Goal: Information Seeking & Learning: Learn about a topic

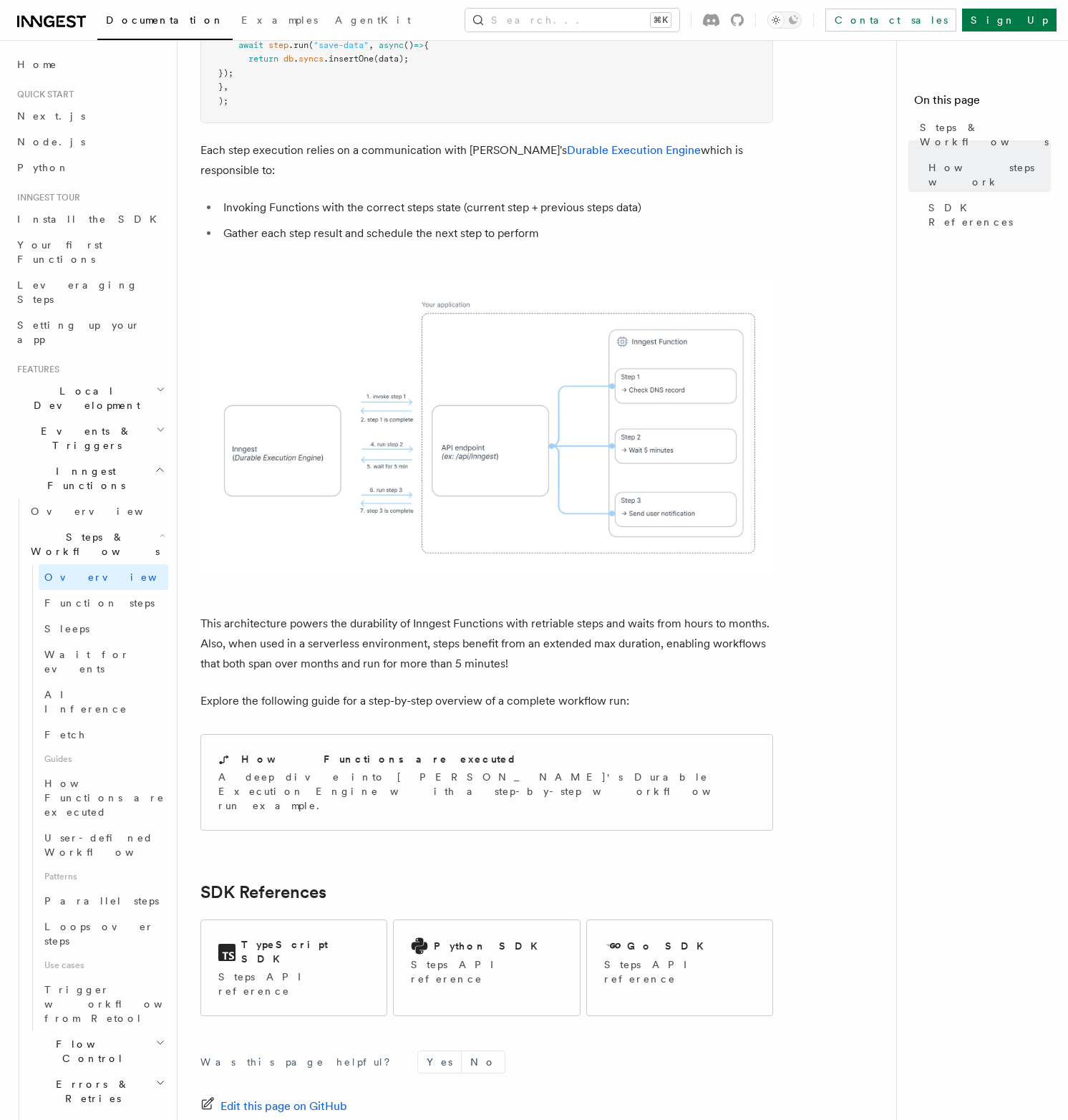
scroll to position [971, 0]
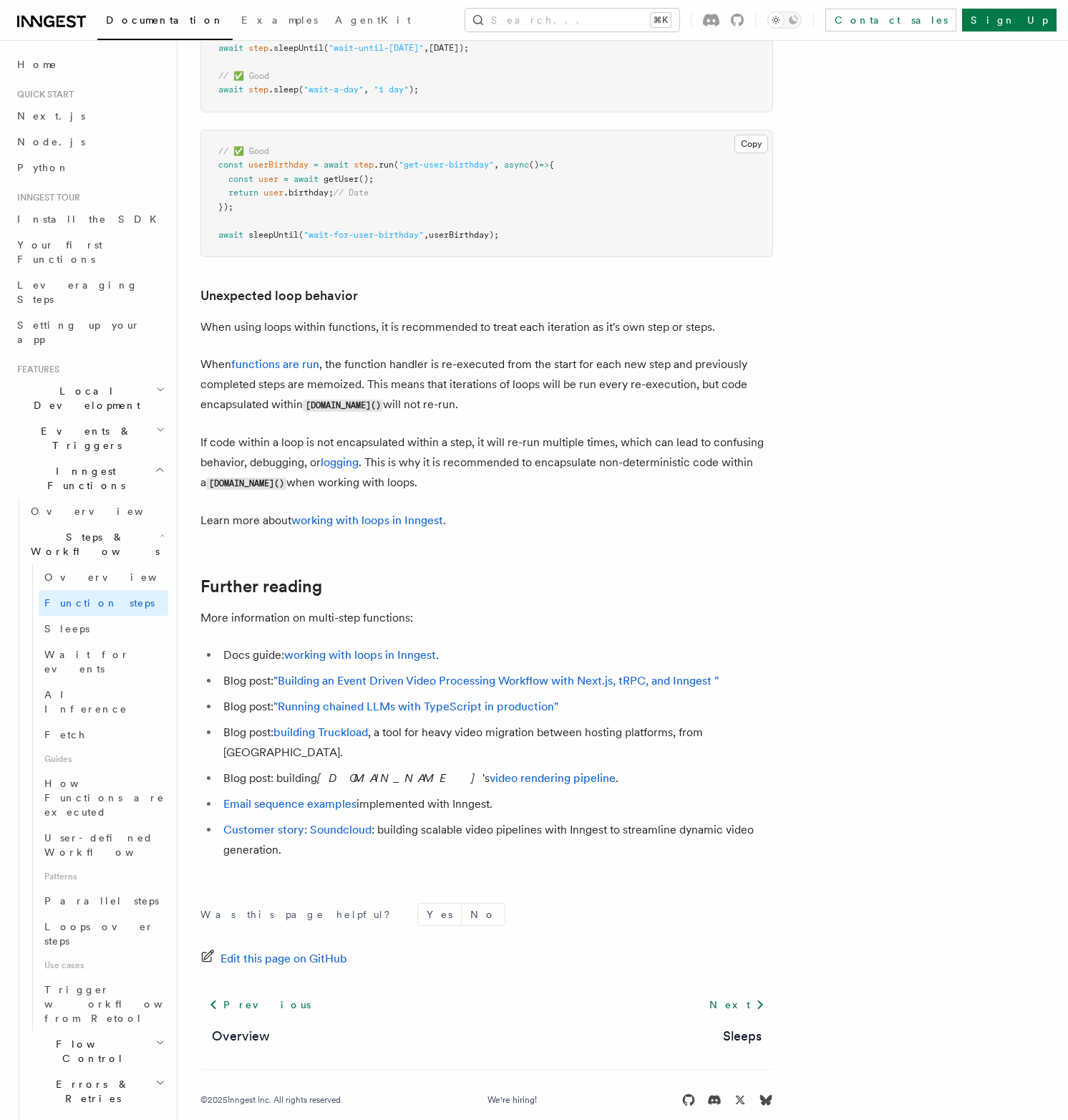
scroll to position [4362, 0]
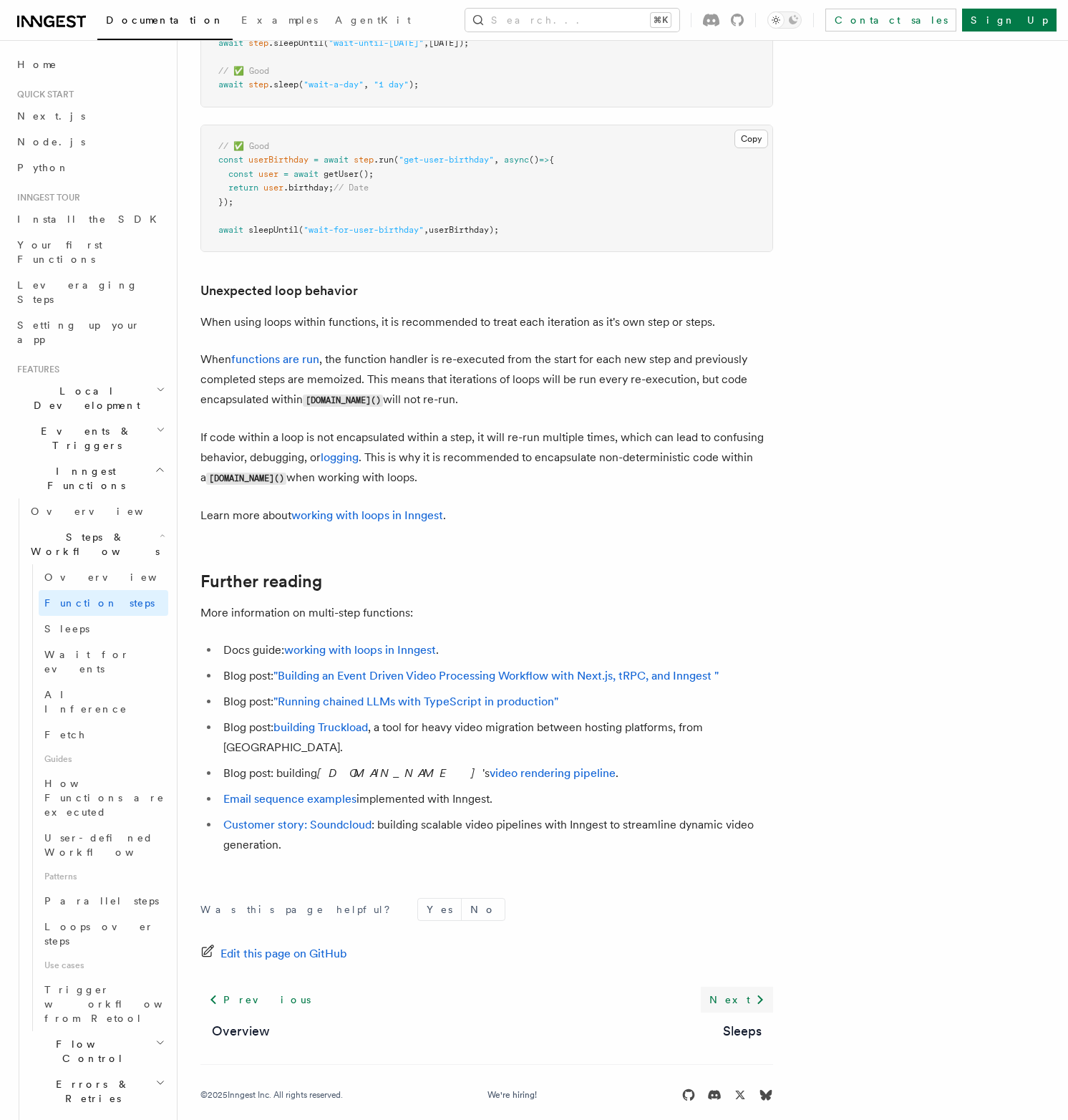
click at [741, 988] on link "Next" at bounding box center [737, 1000] width 73 height 26
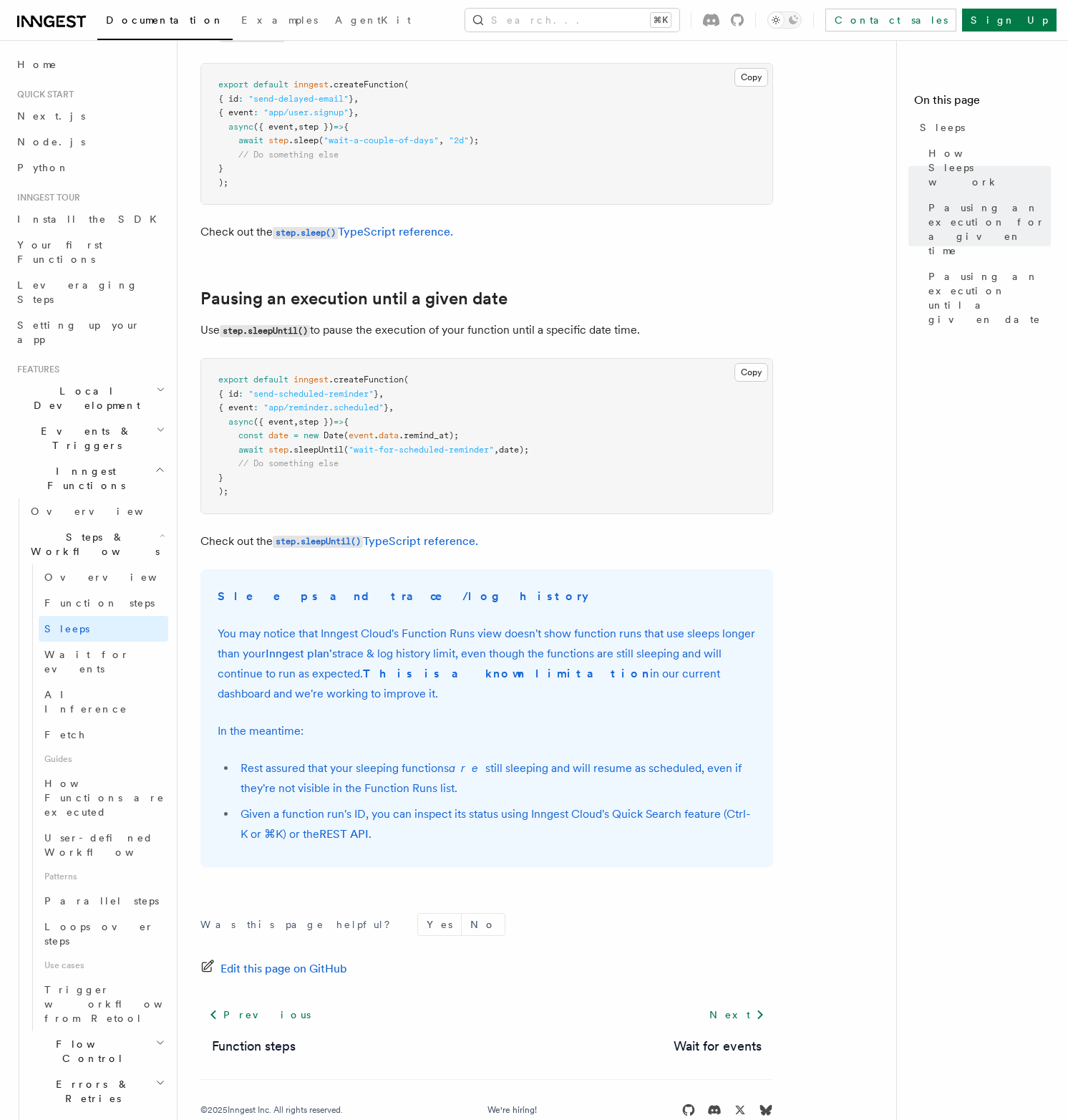
scroll to position [588, 0]
click at [732, 1042] on link "Wait for events" at bounding box center [717, 1044] width 88 height 20
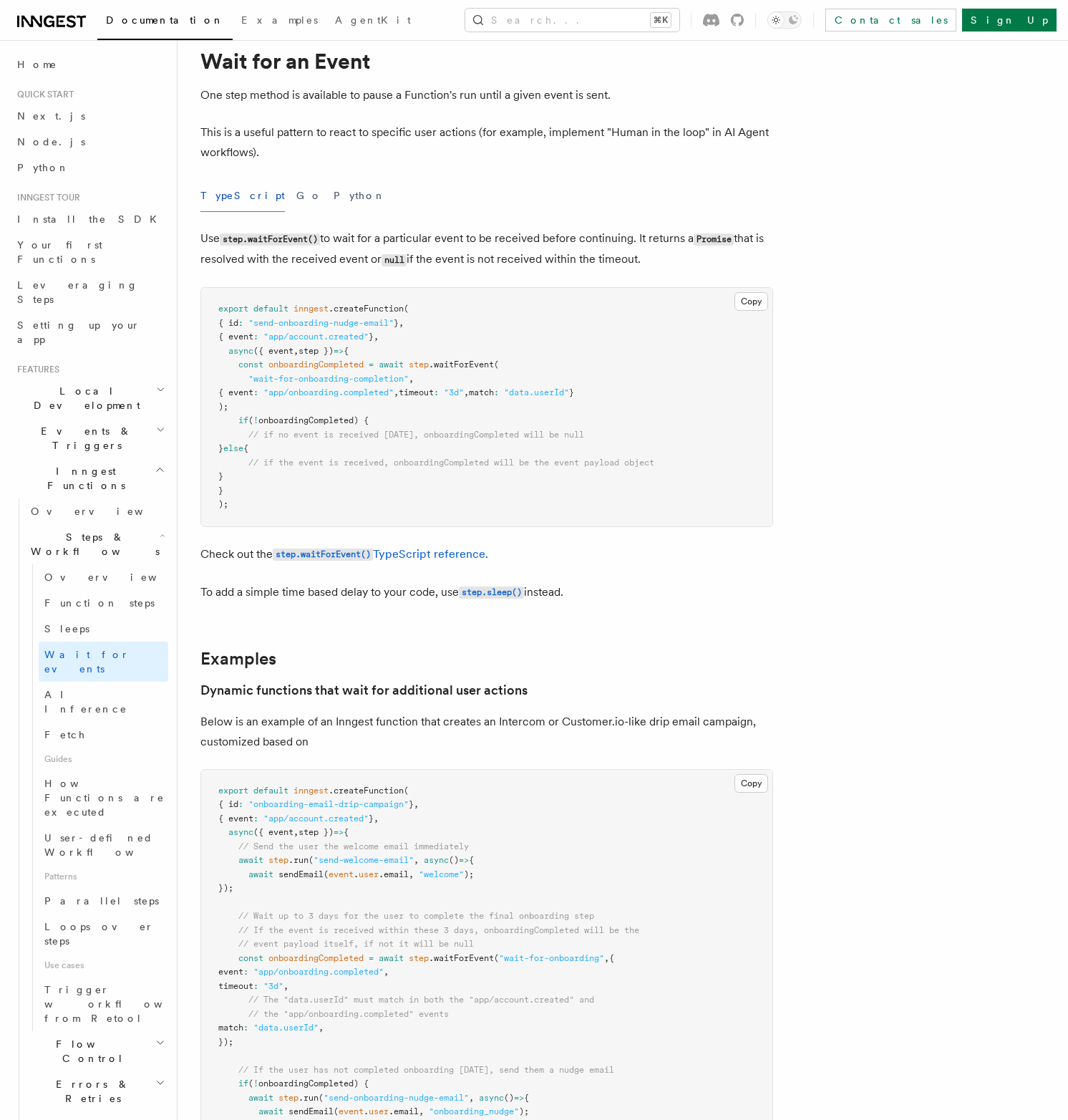
scroll to position [48, 0]
click at [56, 729] on span "Fetch" at bounding box center [65, 734] width 41 height 11
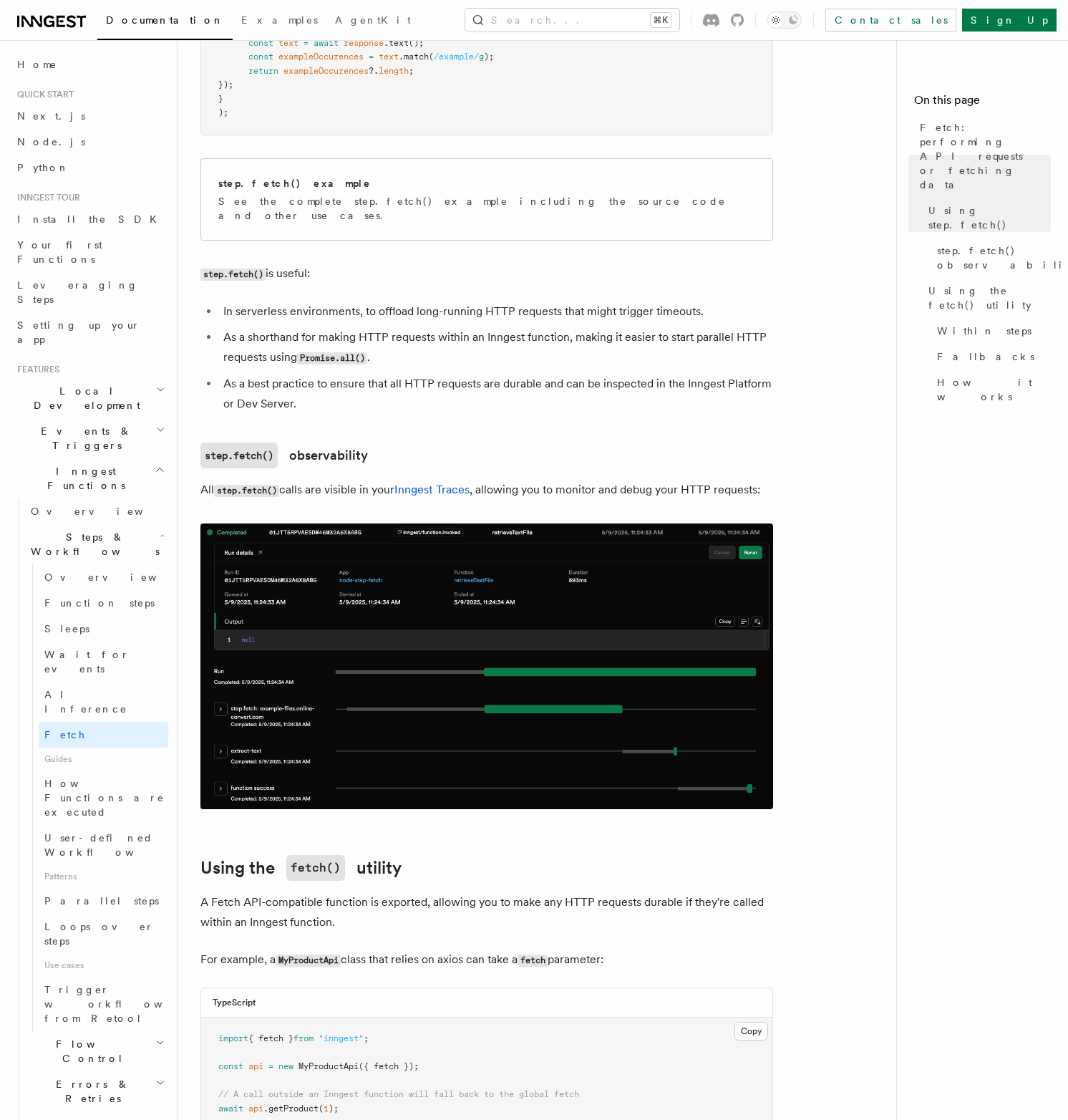
scroll to position [819, 0]
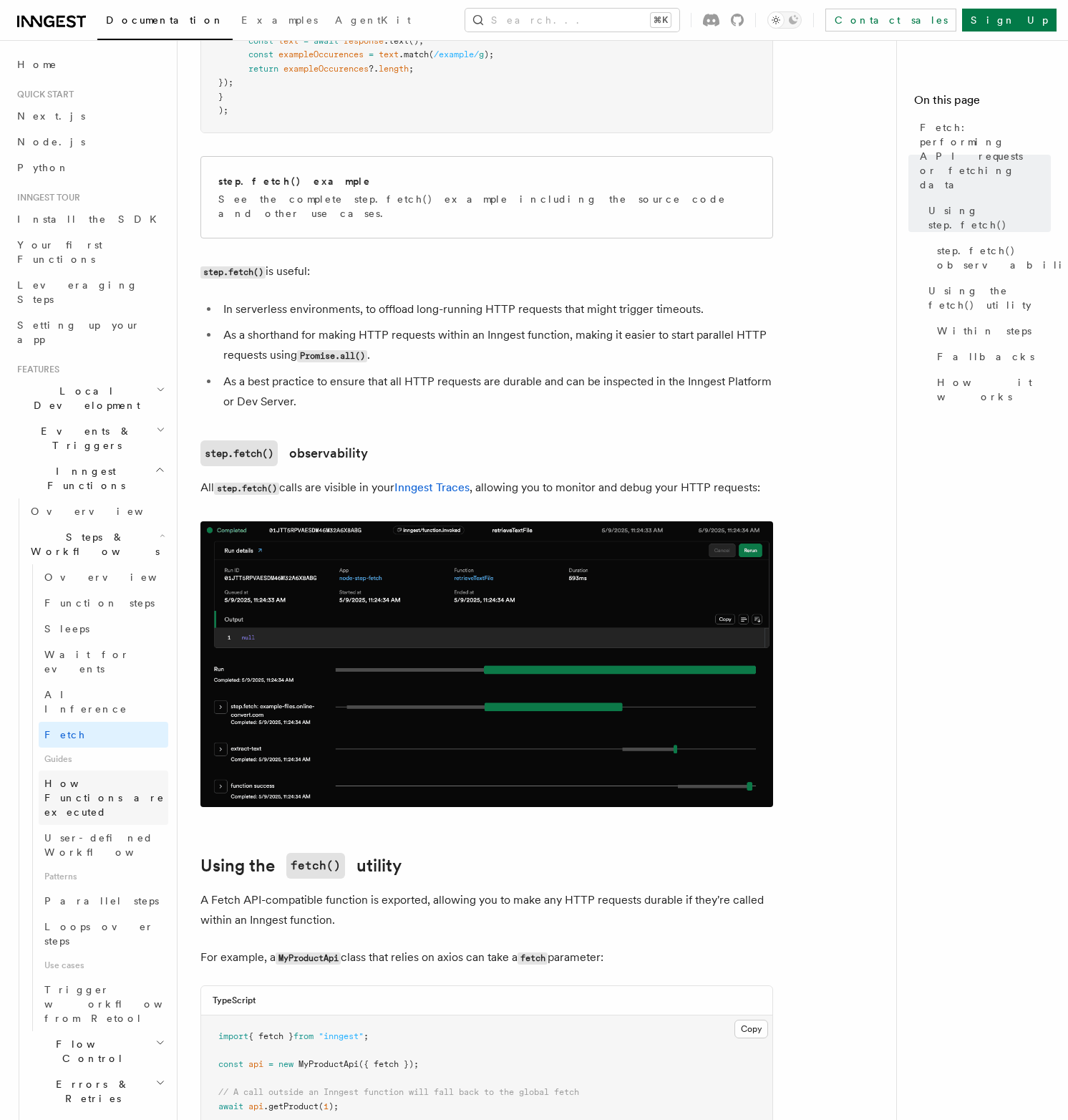
click at [80, 778] on span "How Functions are executed" at bounding box center [104, 798] width 120 height 40
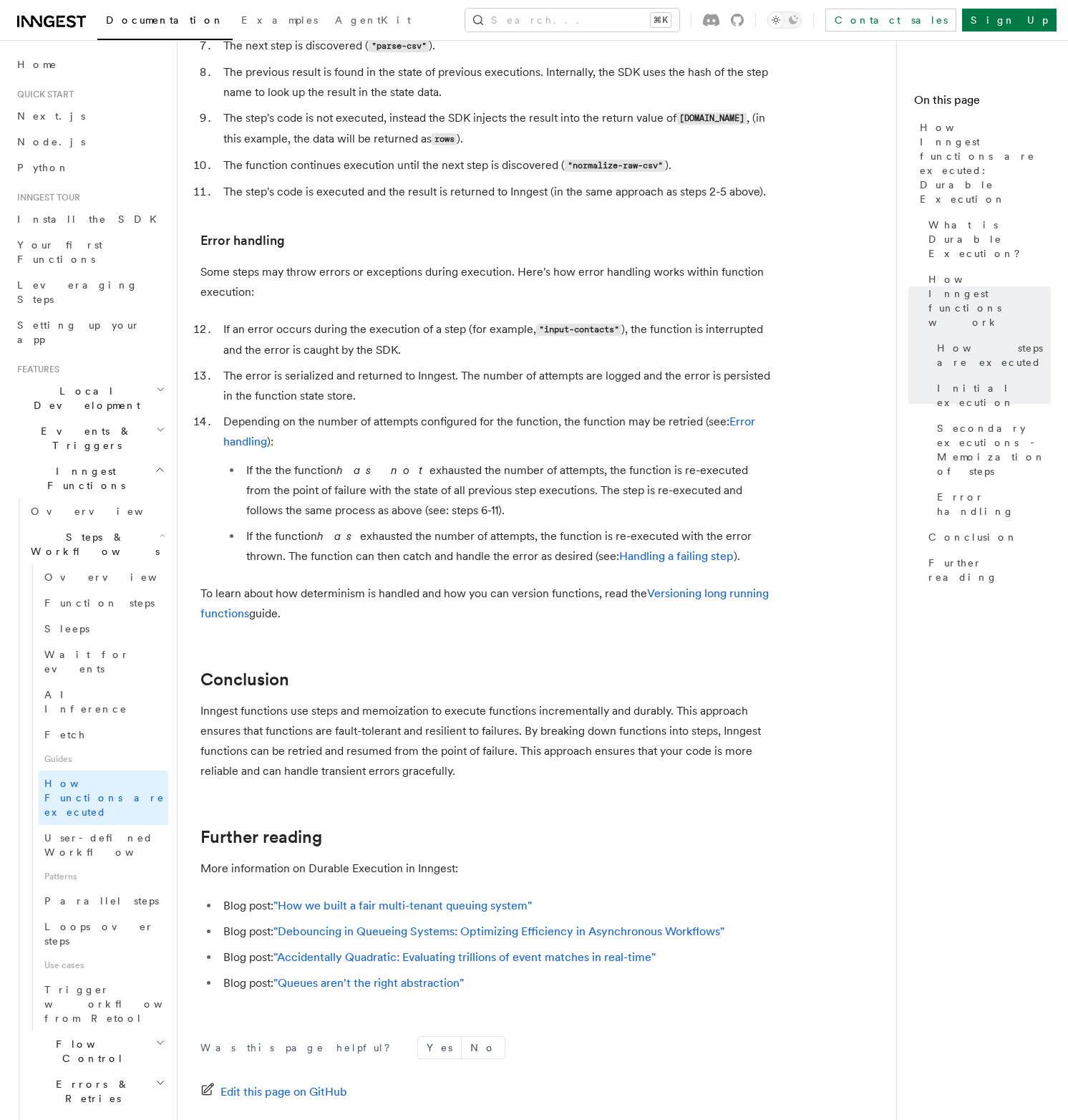
scroll to position [2179, 0]
click at [98, 378] on h2 "Local Development" at bounding box center [90, 399] width 156 height 40
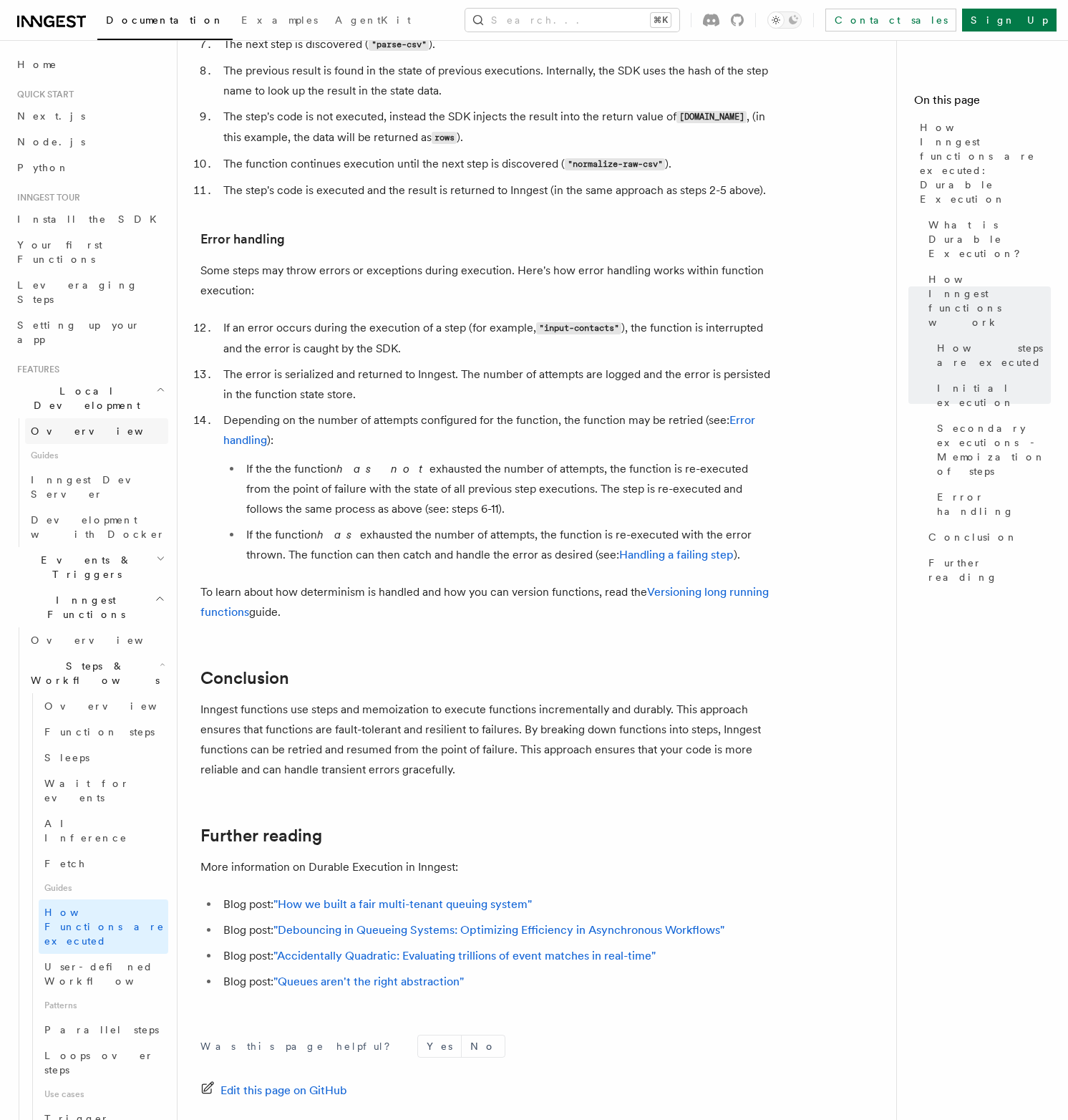
click at [80, 418] on link "Overview" at bounding box center [96, 431] width 143 height 26
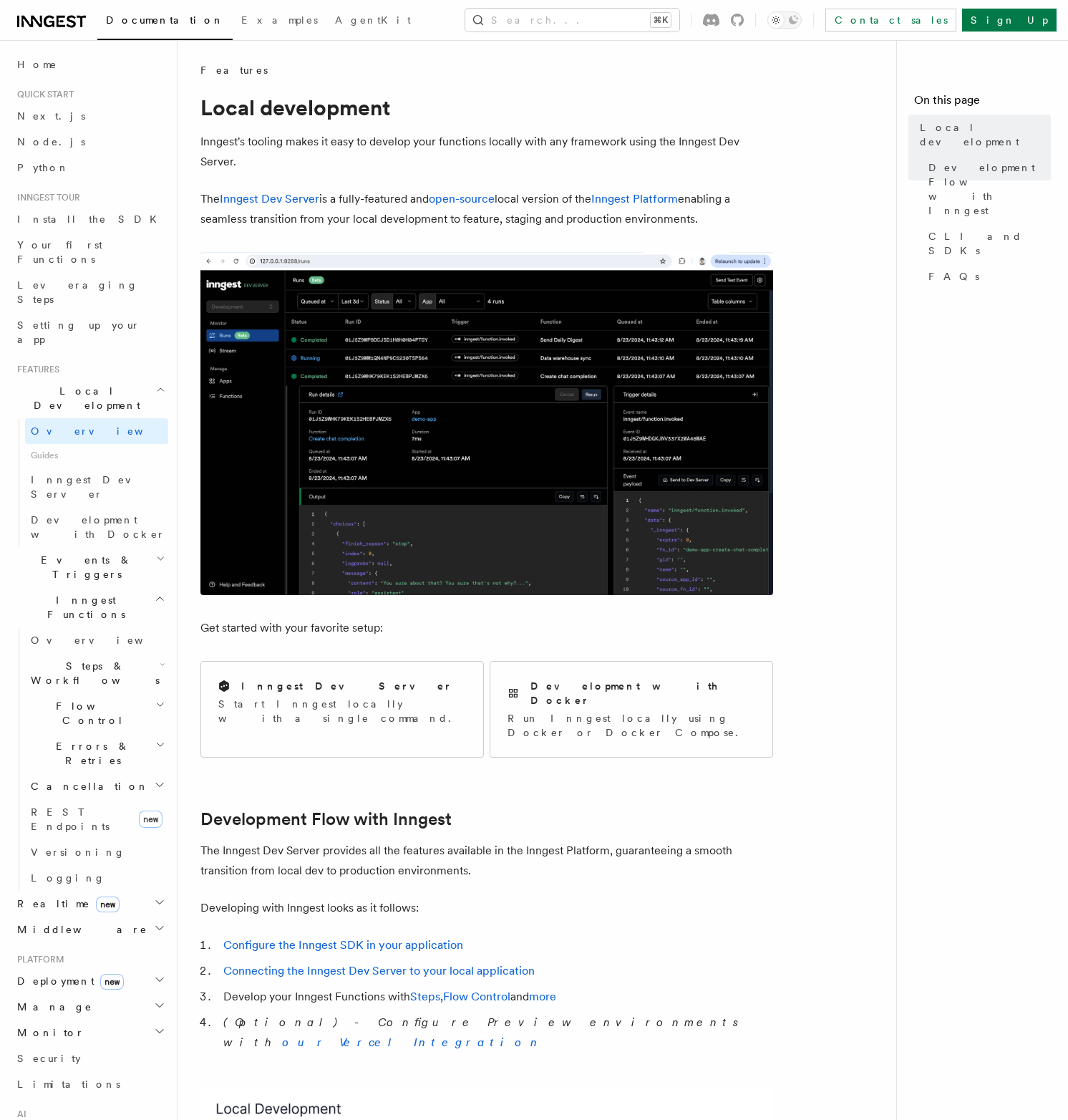
click at [125, 547] on h2 "Events & Triggers" at bounding box center [90, 567] width 156 height 40
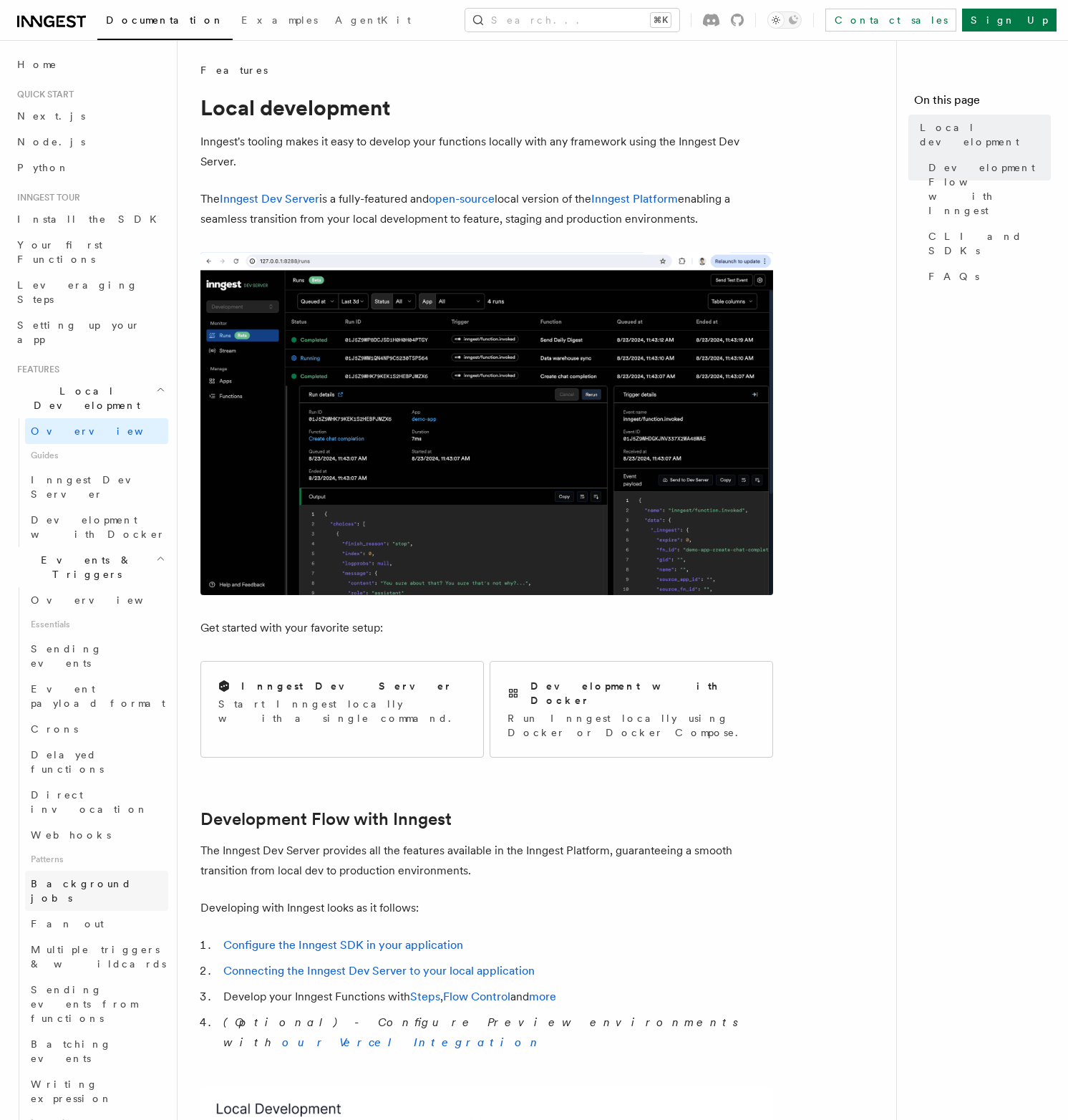
click at [92, 878] on span "Background jobs" at bounding box center [81, 891] width 101 height 26
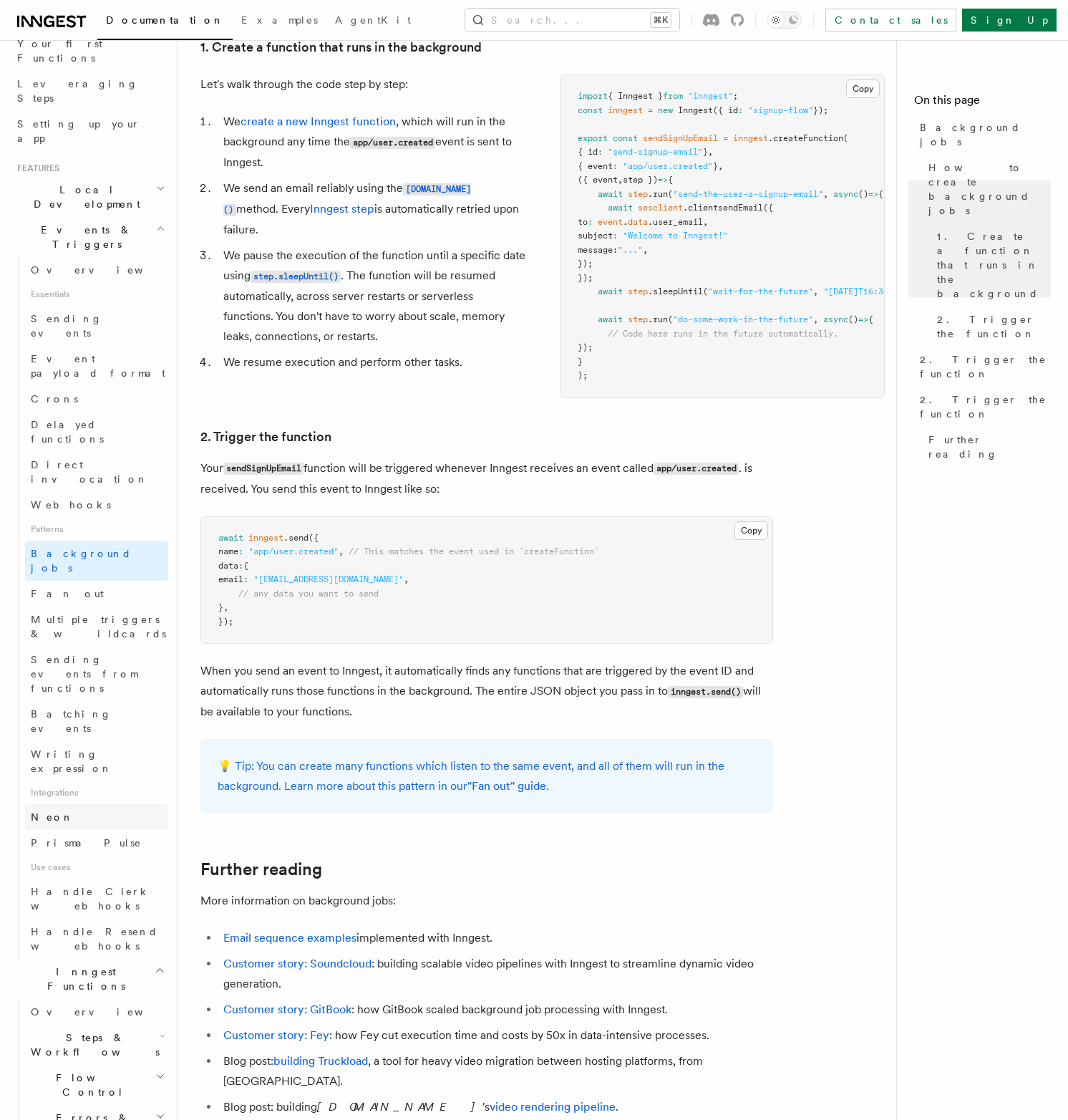
scroll to position [203, 0]
click at [92, 1029] on span "Steps & Workflows" at bounding box center [92, 1043] width 135 height 28
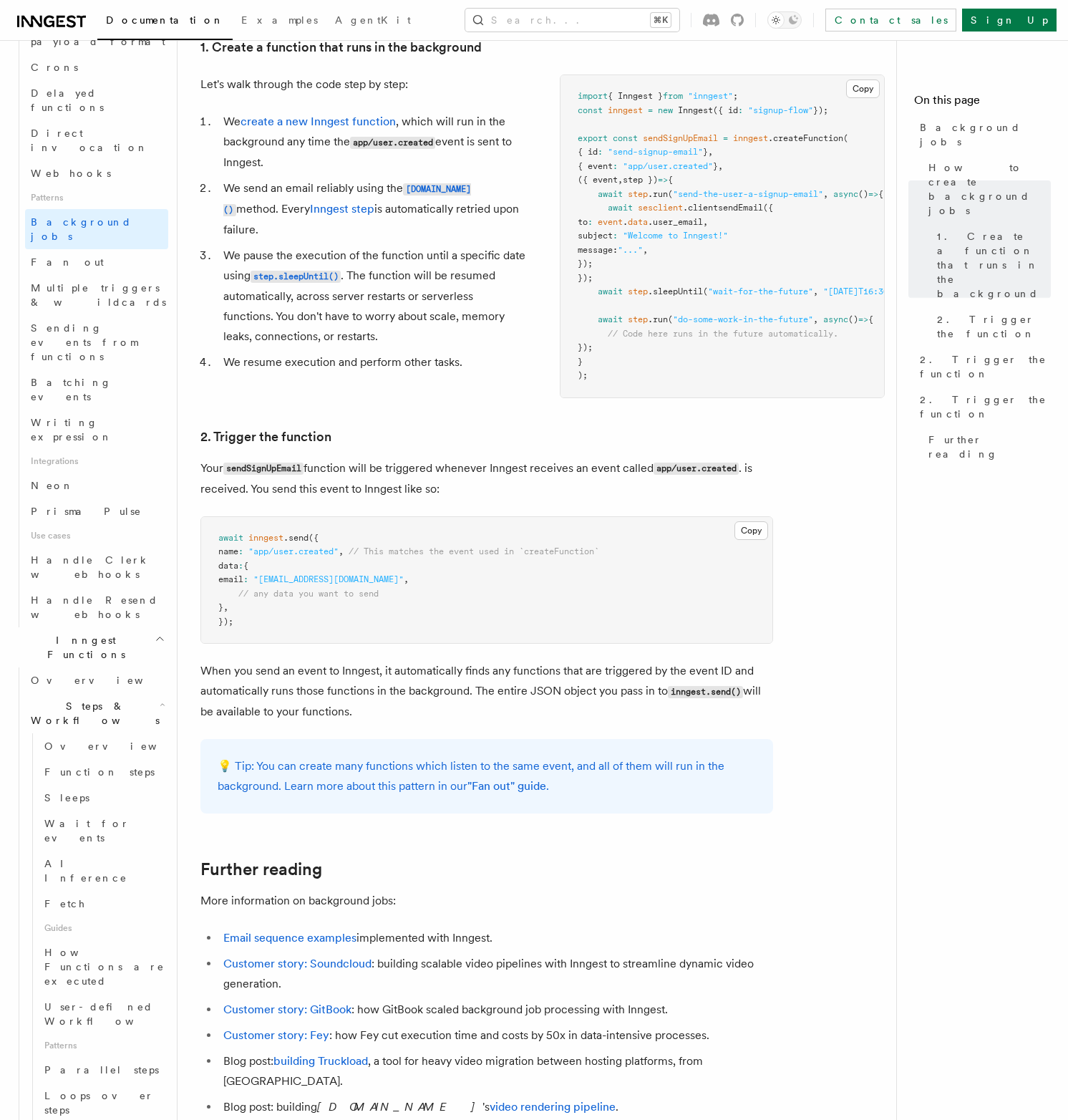
scroll to position [555, 0]
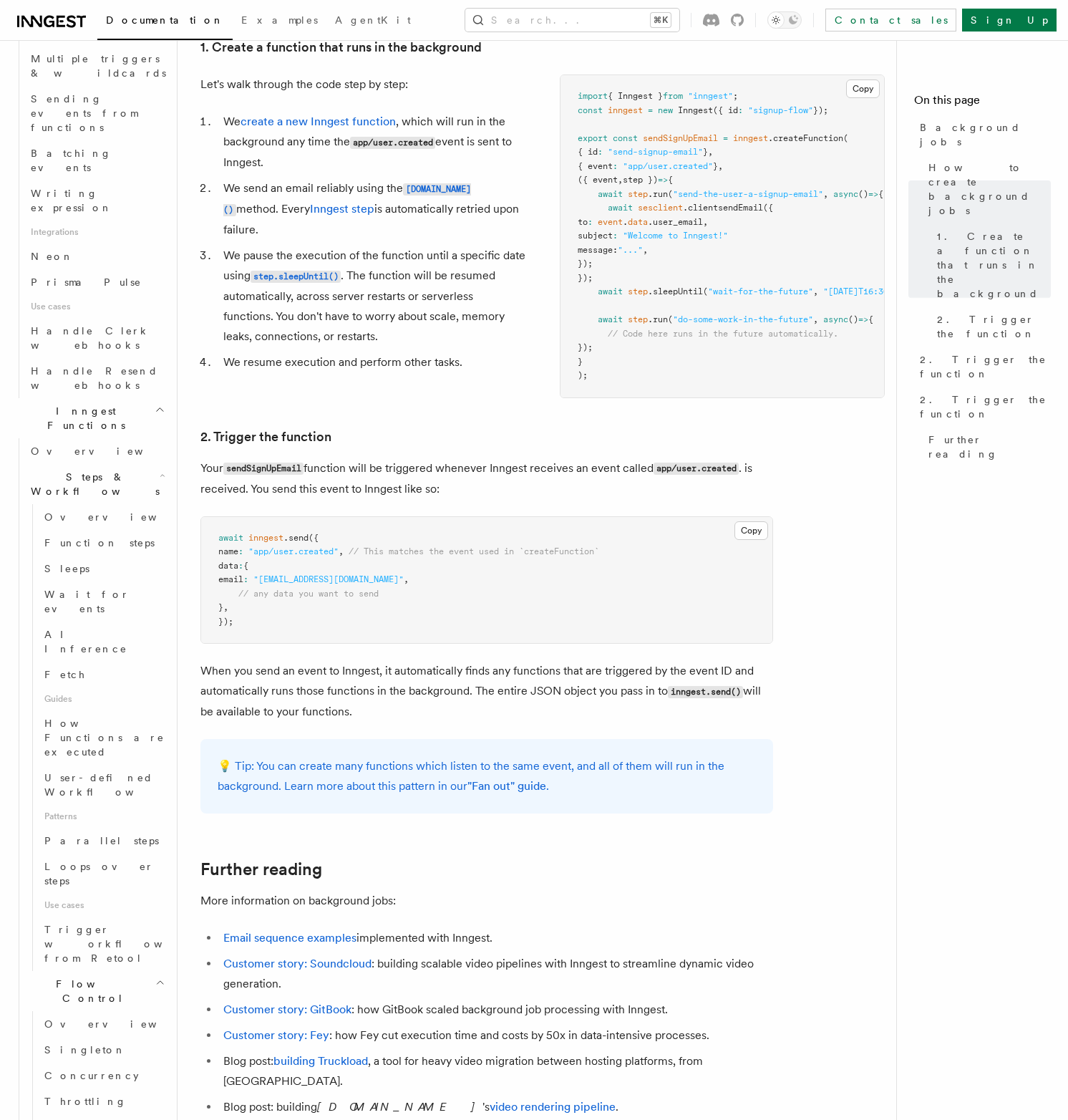
scroll to position [763, 0]
click at [72, 1114] on link "Rate limiting" at bounding box center [103, 1126] width 130 height 26
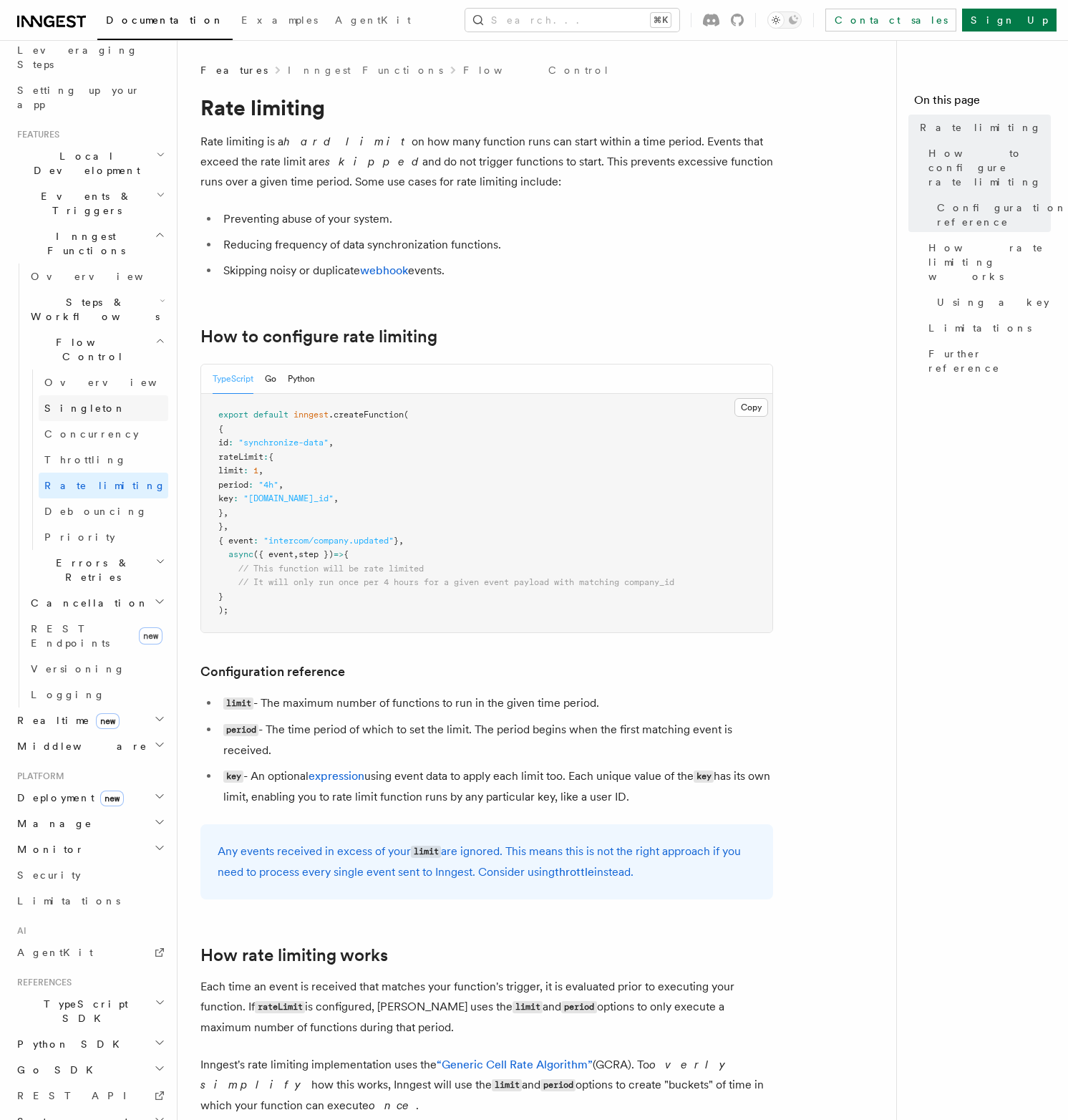
click at [92, 395] on link "Singleton" at bounding box center [103, 408] width 130 height 26
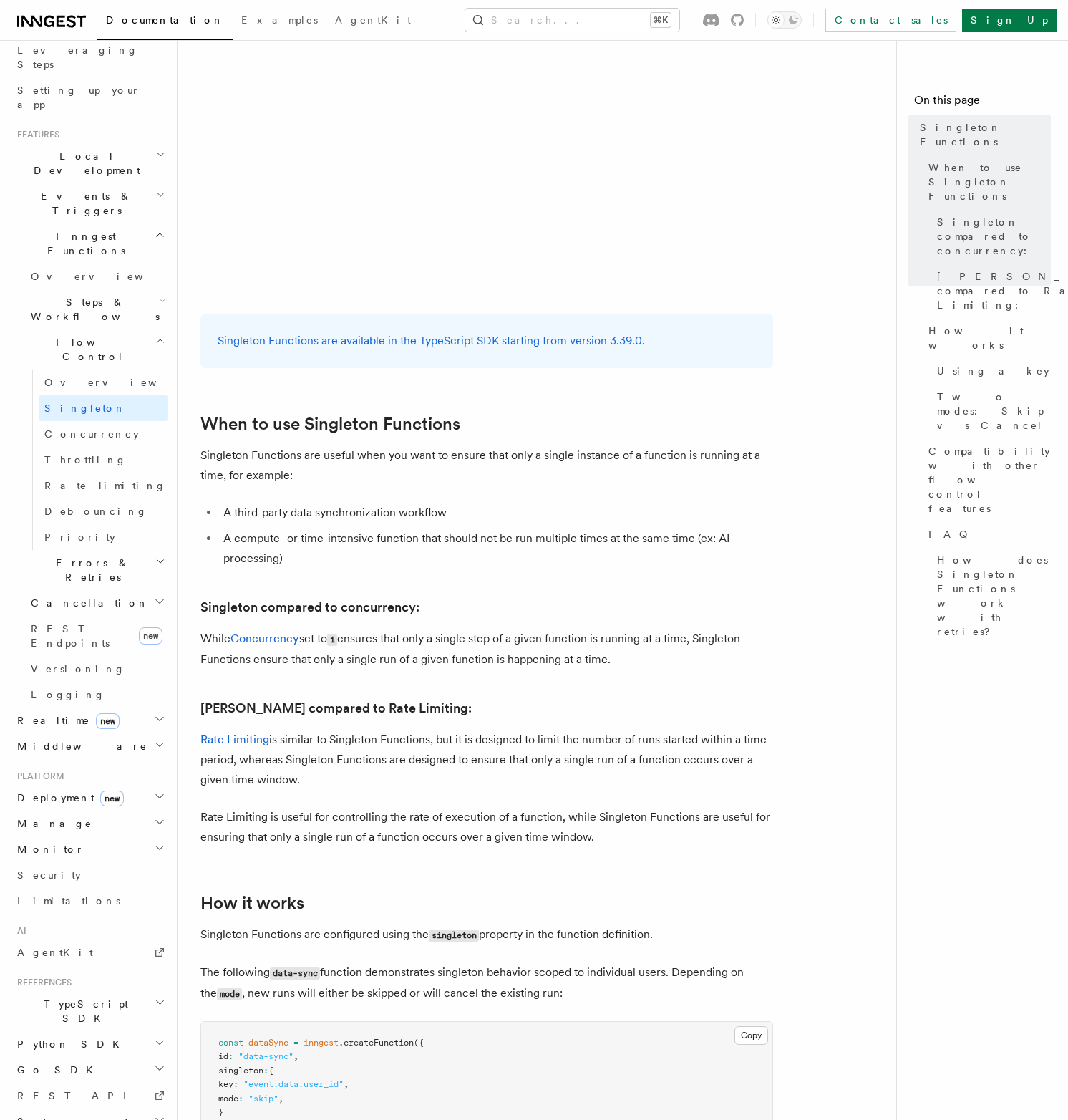
scroll to position [203, 0]
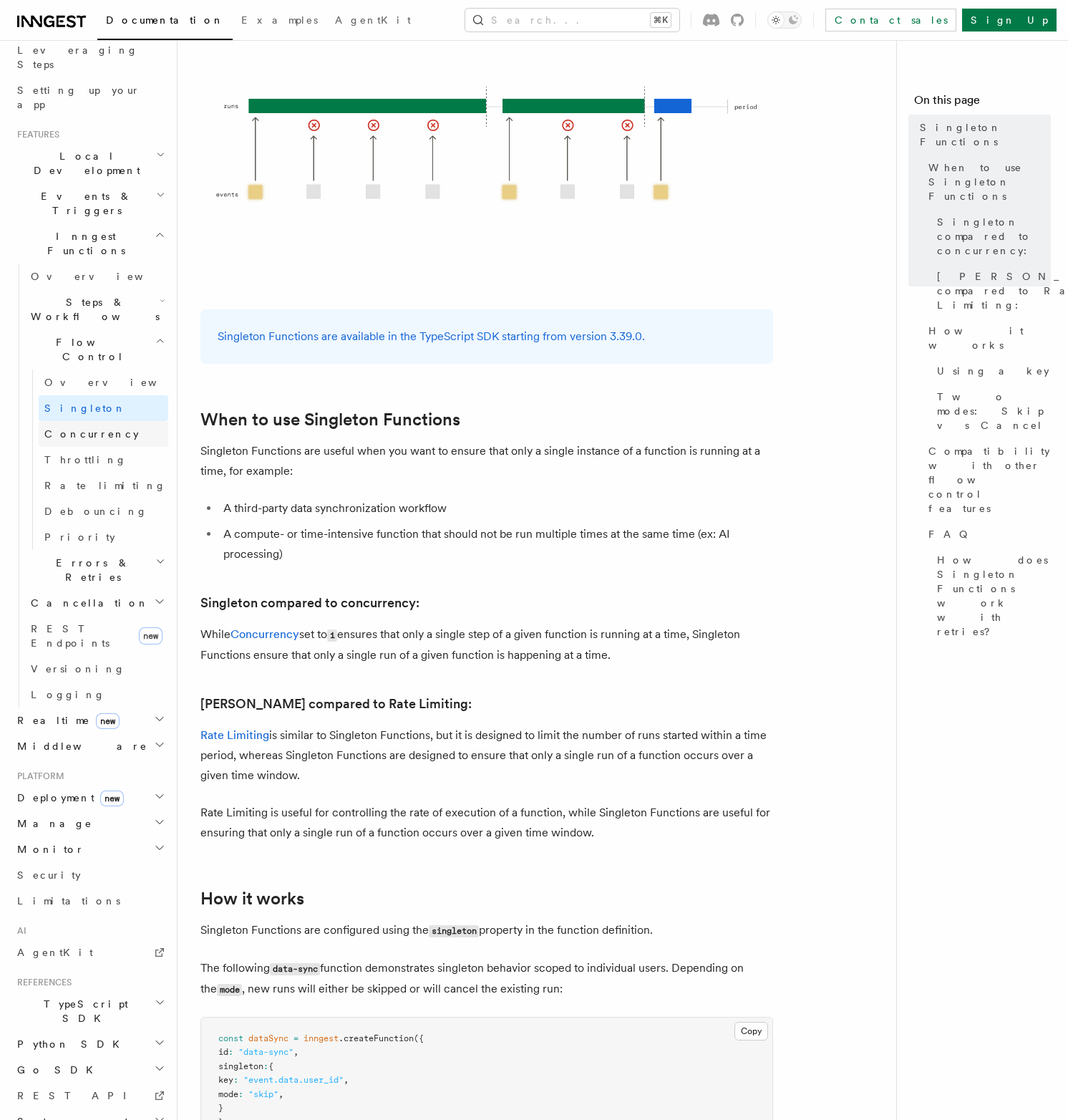
click at [84, 428] on span "Concurrency" at bounding box center [91, 434] width 94 height 11
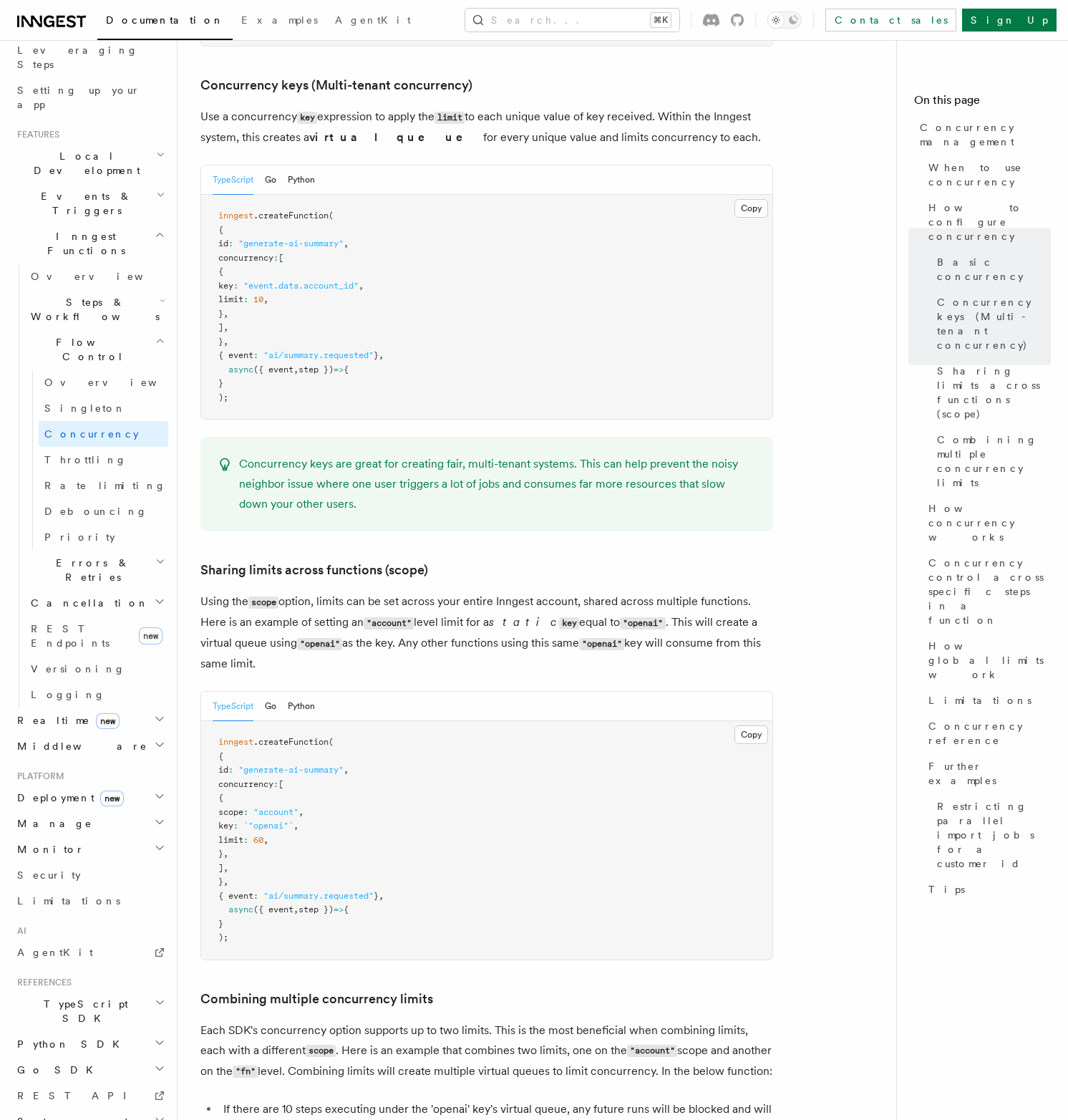
scroll to position [1308, 0]
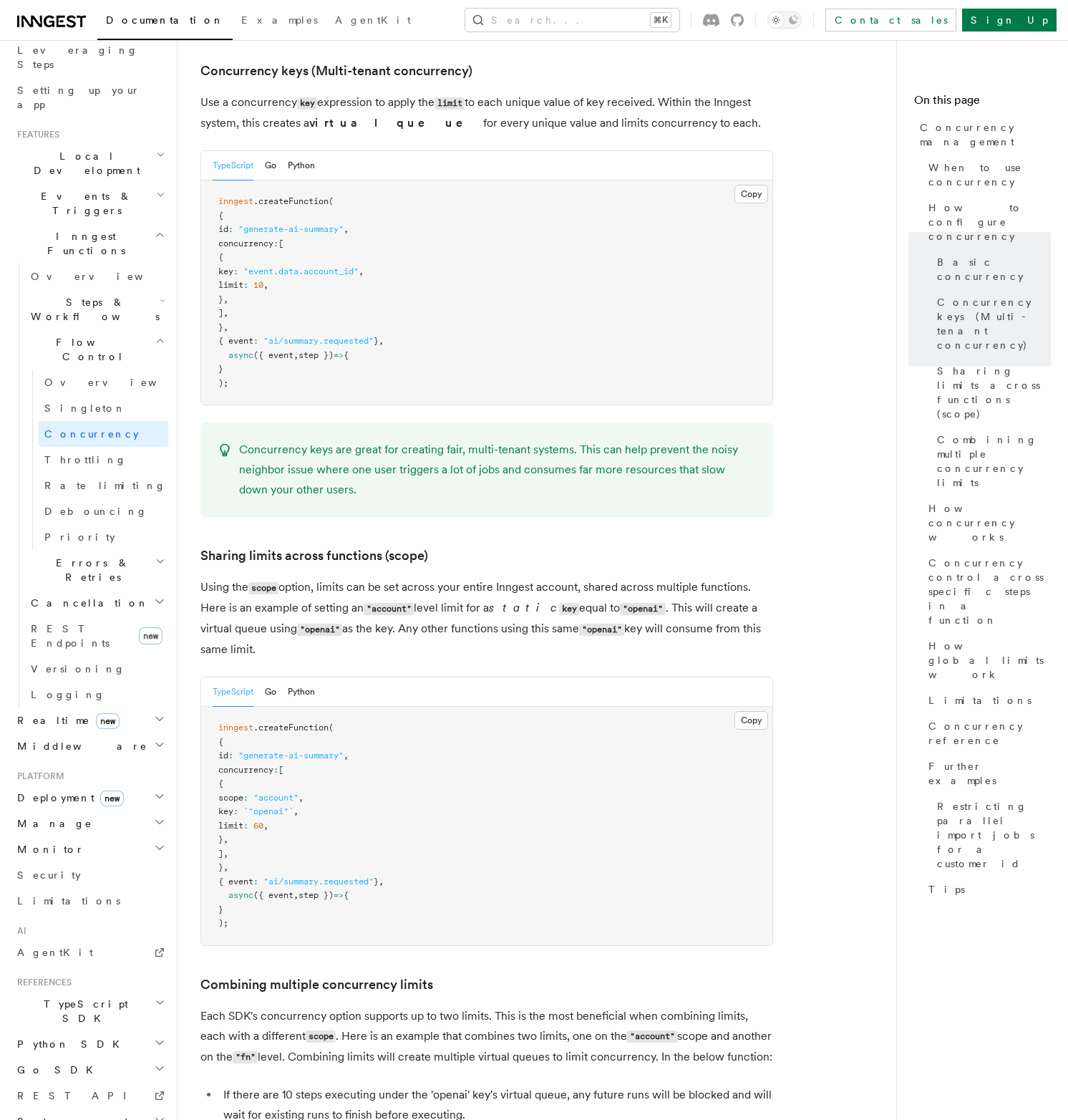
click at [79, 556] on span "Errors & Retries" at bounding box center [90, 570] width 131 height 28
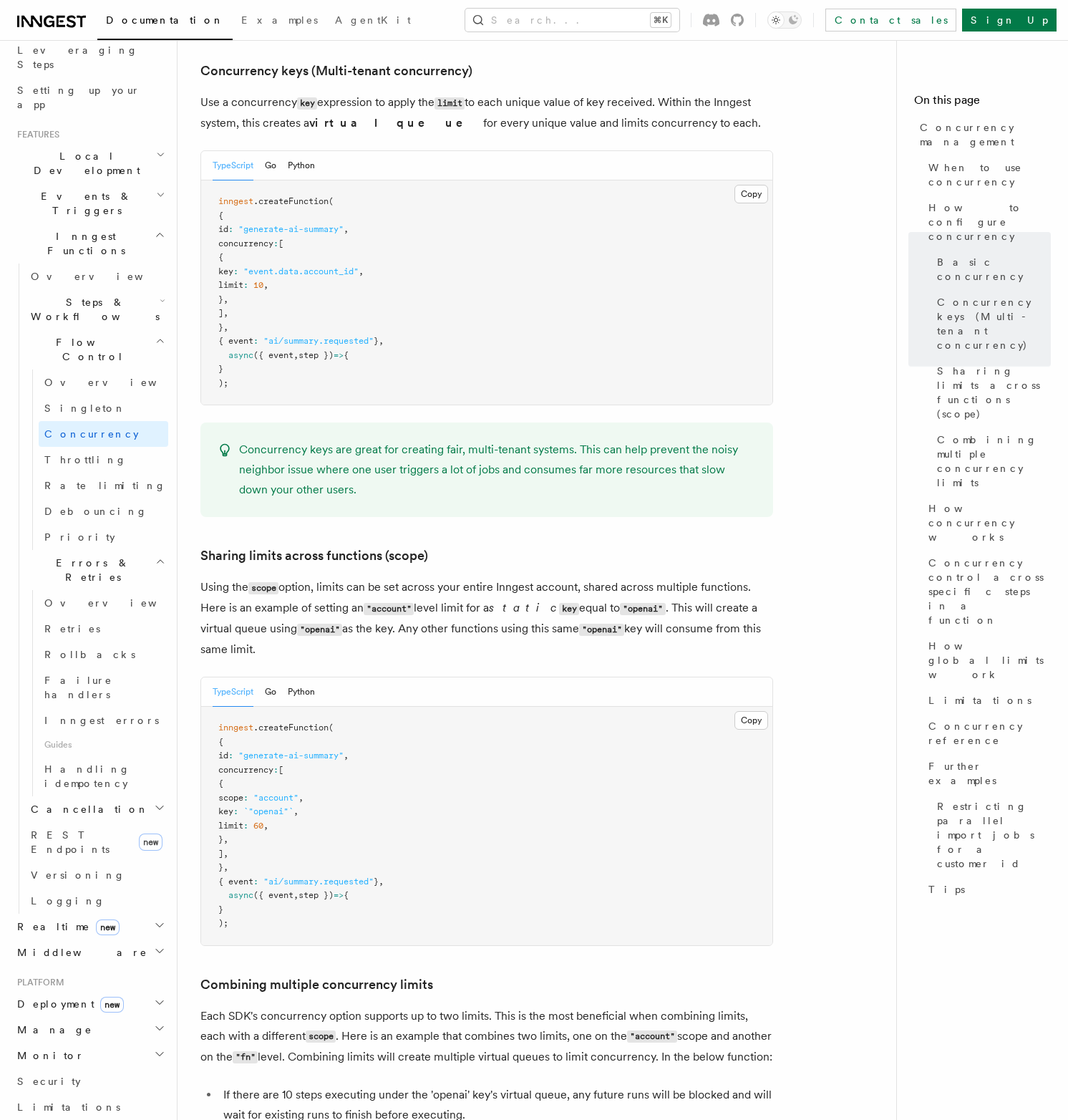
click at [127, 913] on h2 "Realtime new" at bounding box center [90, 926] width 156 height 26
click at [119, 972] on span "React hooks / Next.js" at bounding box center [94, 985] width 127 height 26
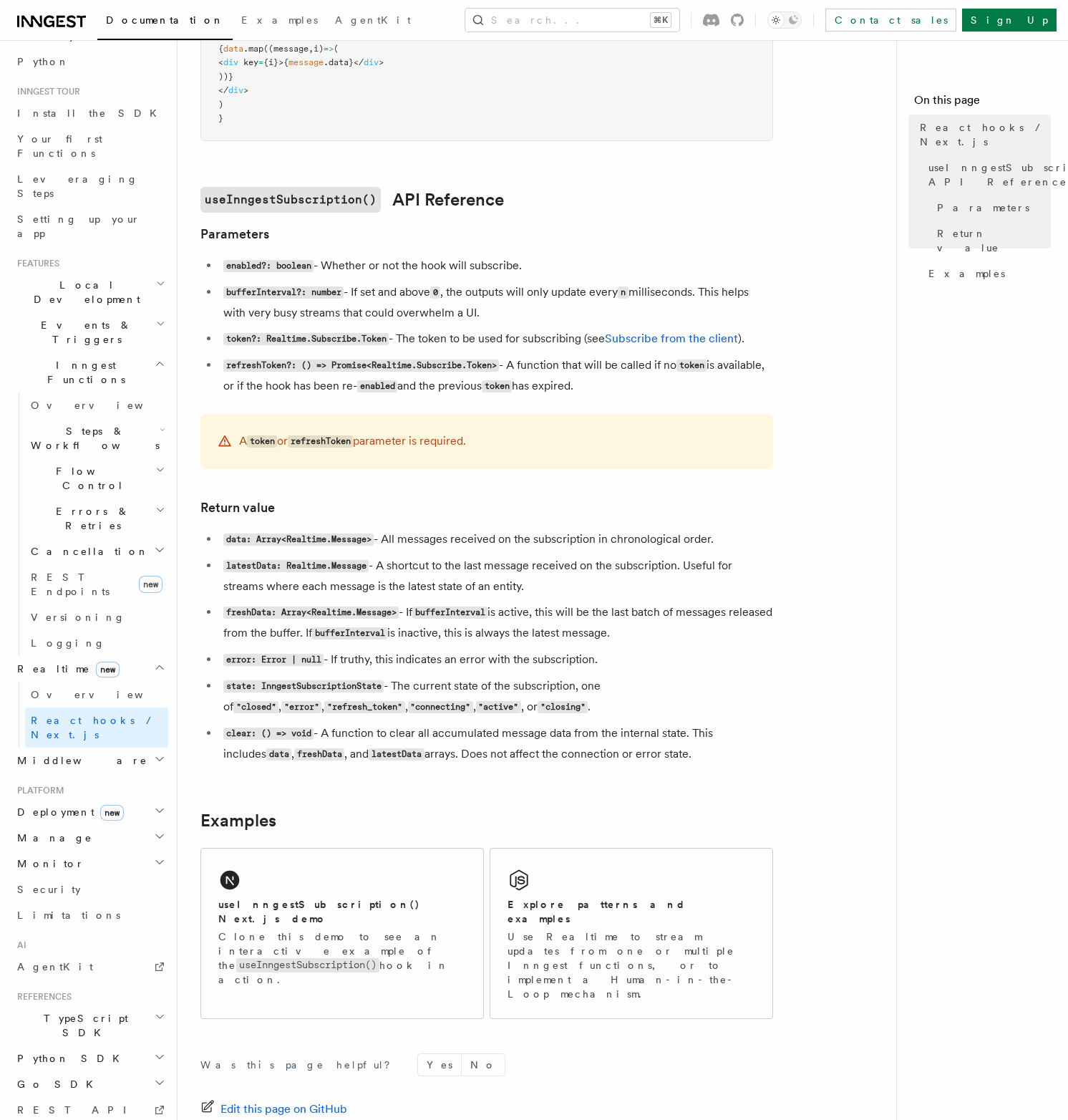
scroll to position [904, 0]
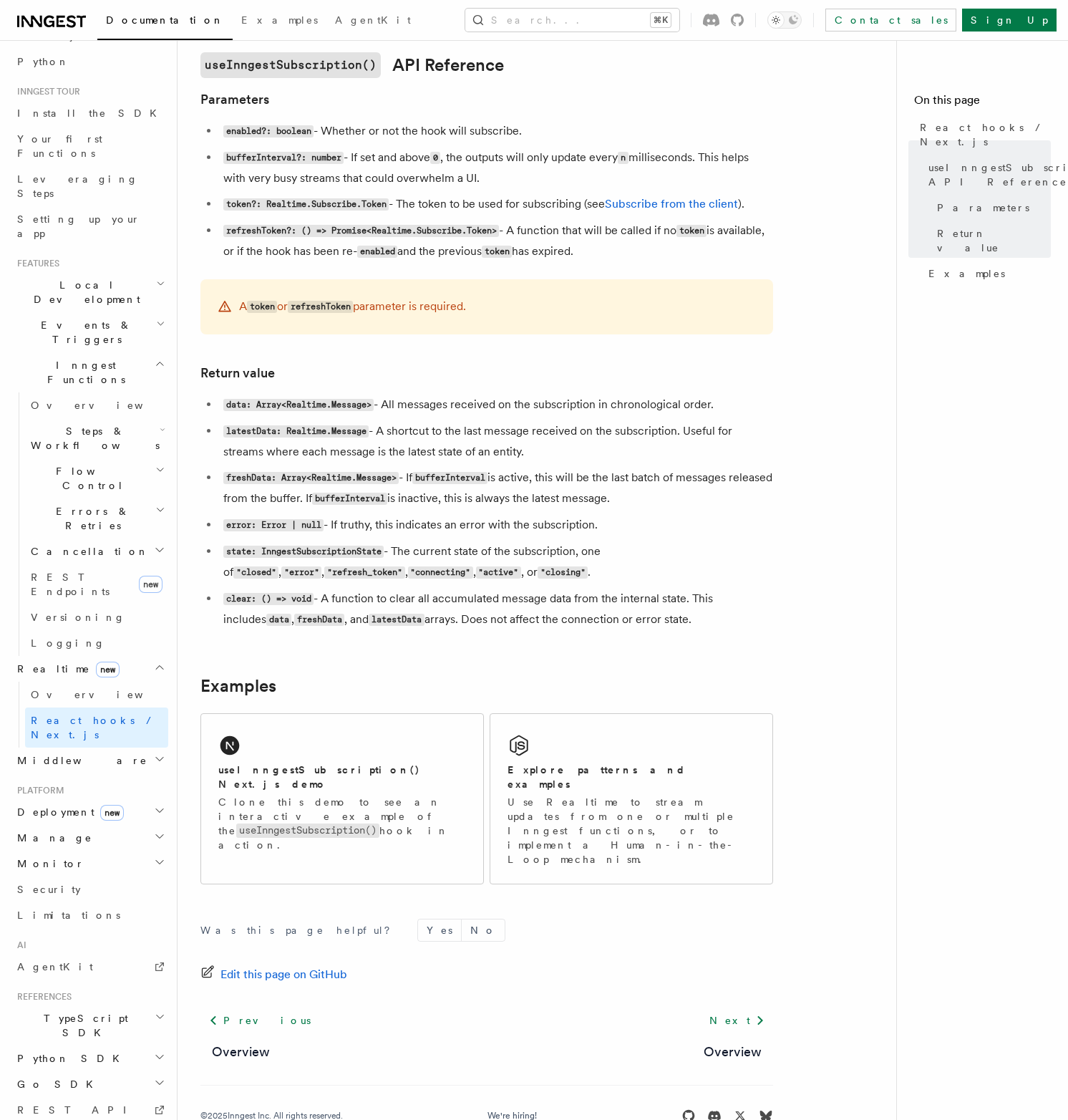
click at [106, 748] on h2 "Middleware" at bounding box center [90, 761] width 156 height 26
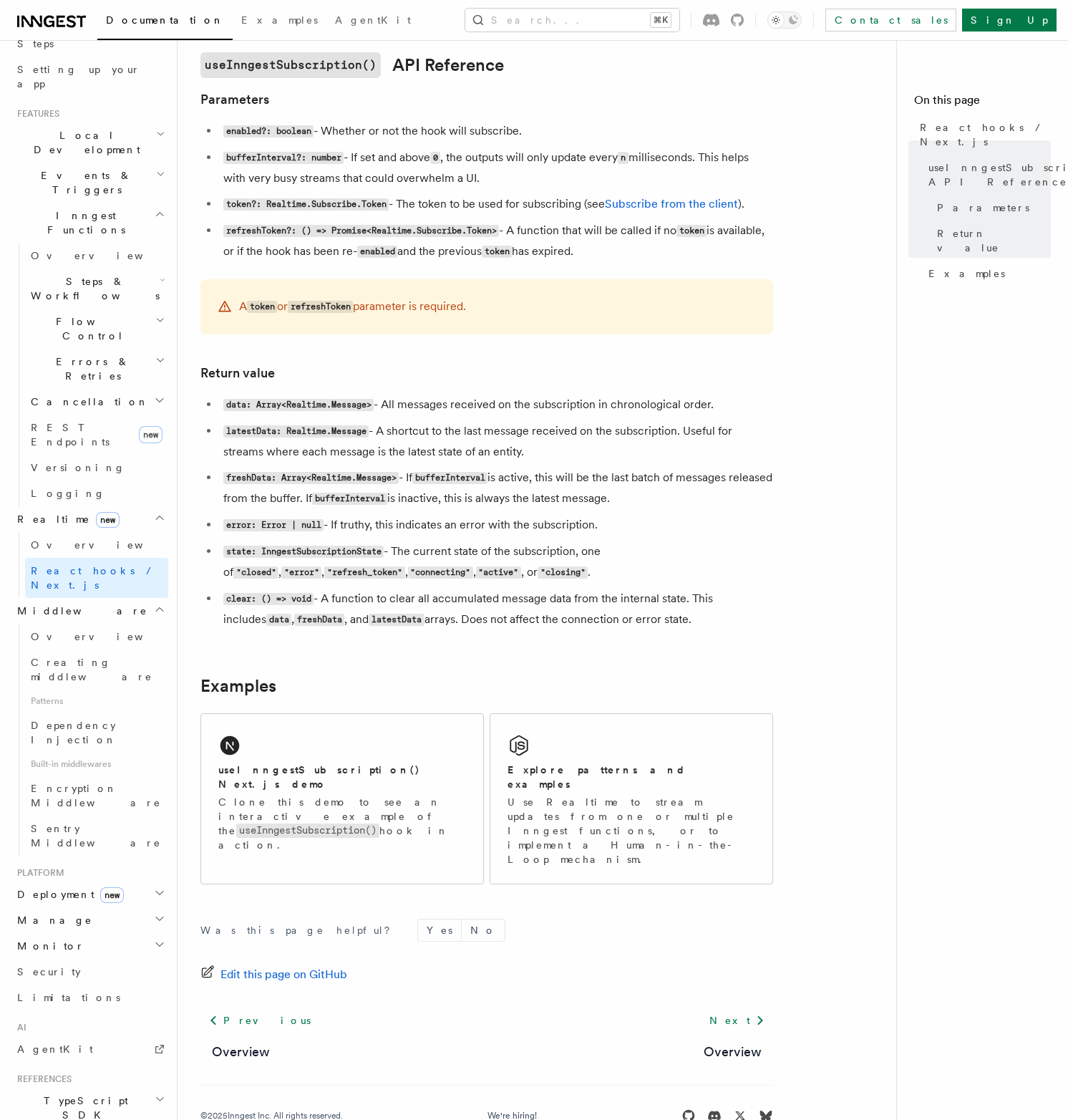
scroll to position [265, 0]
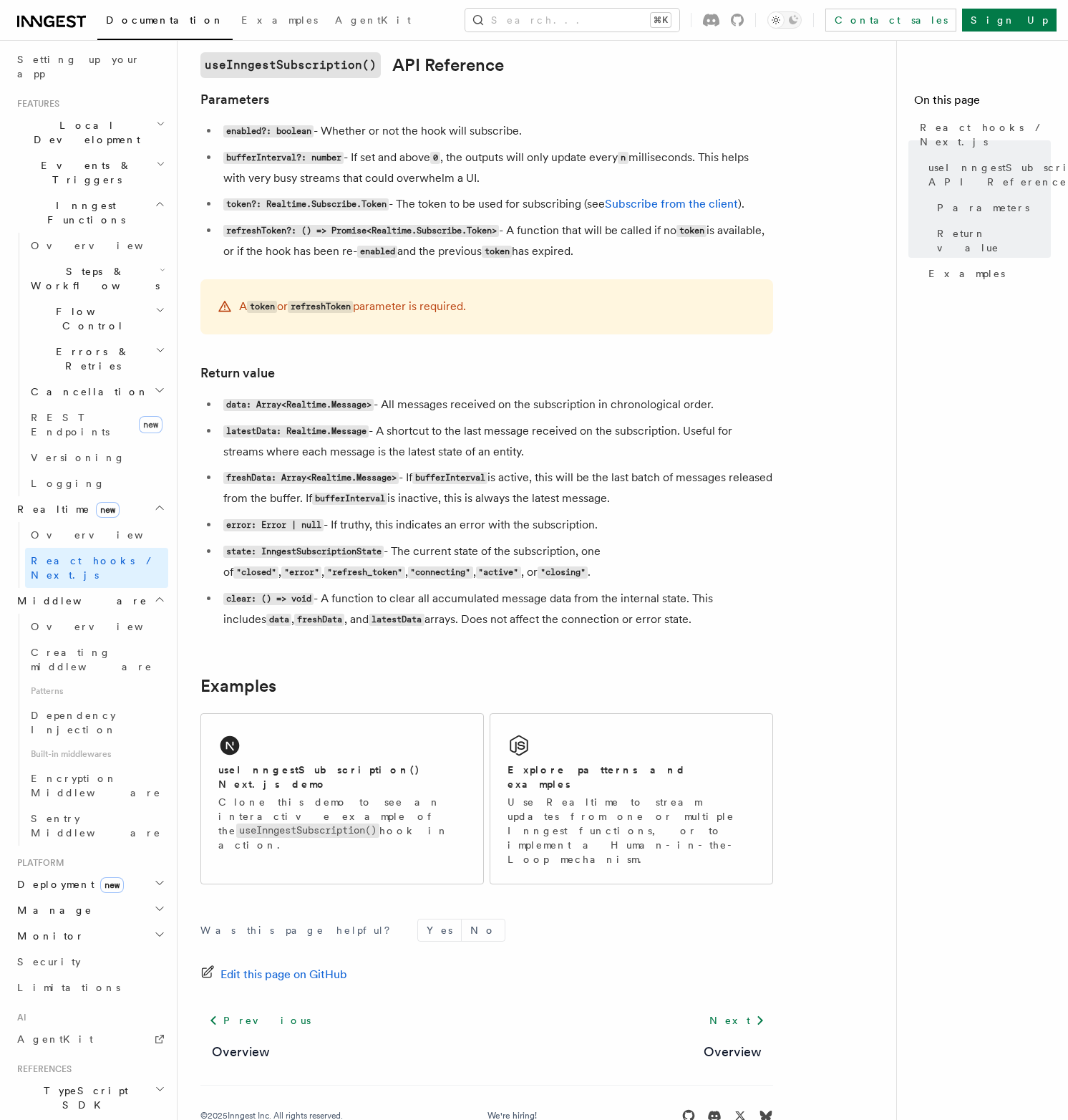
click at [154, 877] on icon "button" at bounding box center [160, 883] width 11 height 11
click at [161, 1047] on icon "button" at bounding box center [162, 1052] width 6 height 11
click at [79, 1080] on link "Vercel" at bounding box center [103, 1093] width 130 height 26
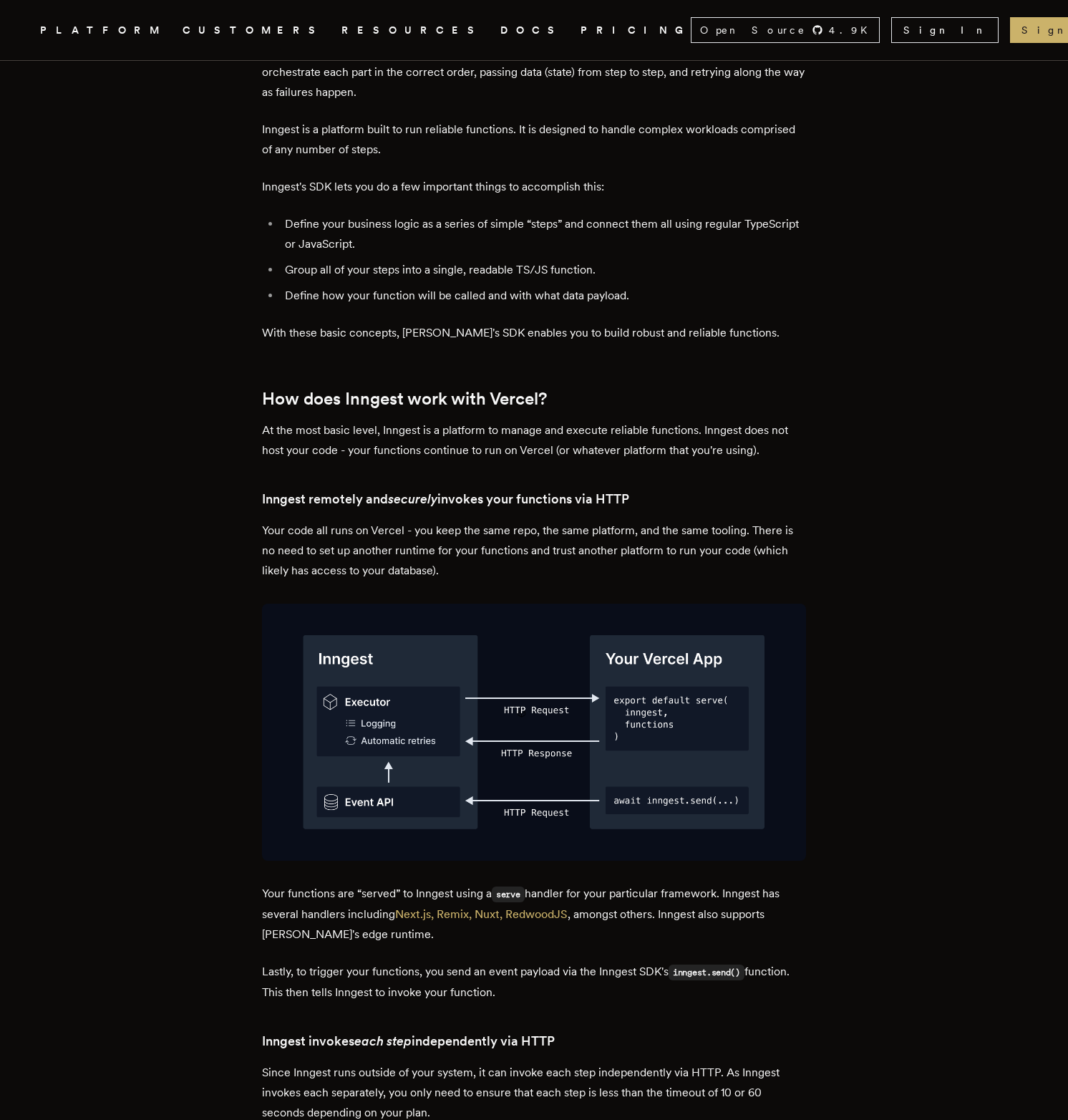
scroll to position [2022, 0]
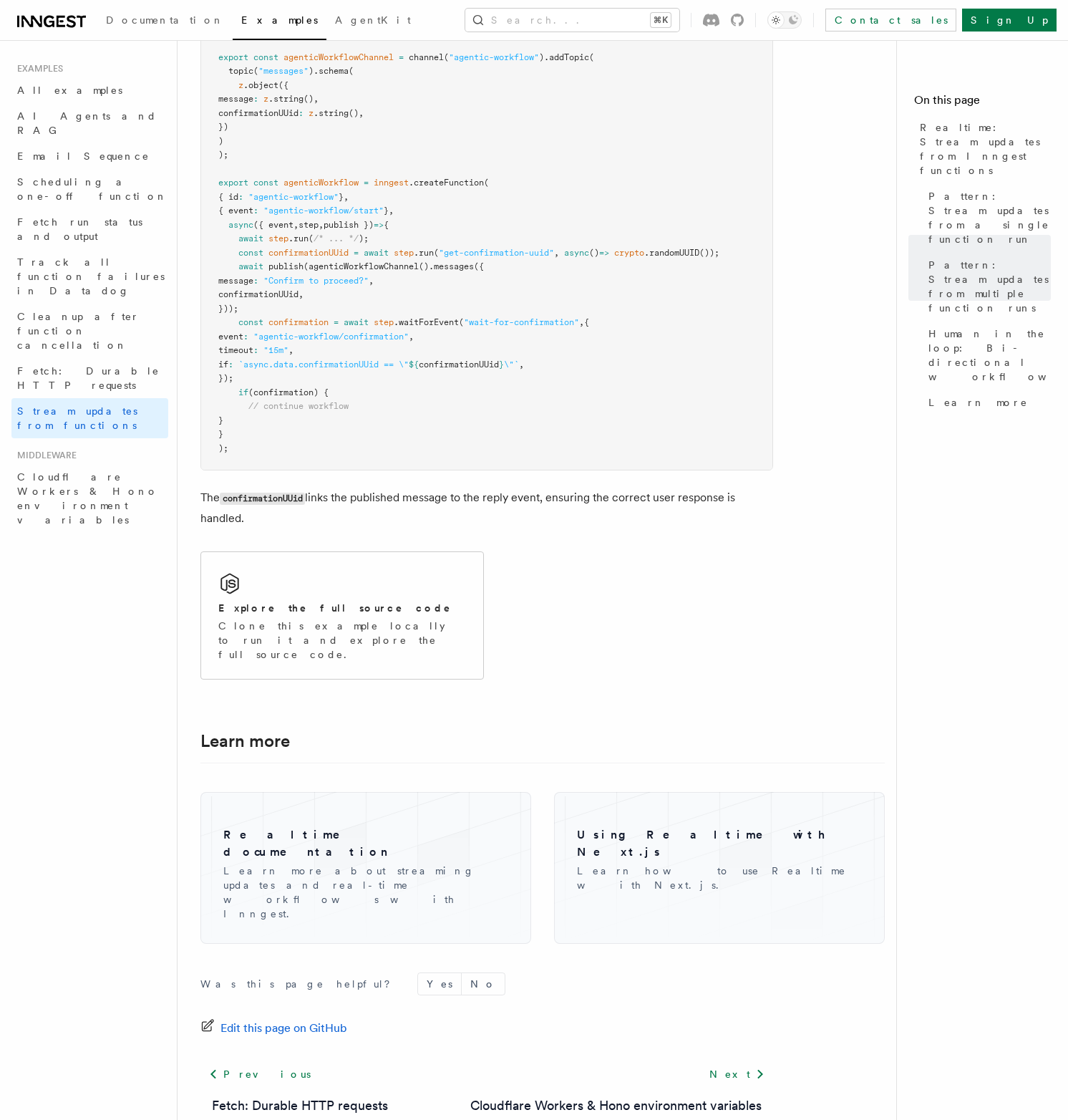
scroll to position [3036, 0]
